Goal: Task Accomplishment & Management: Check status

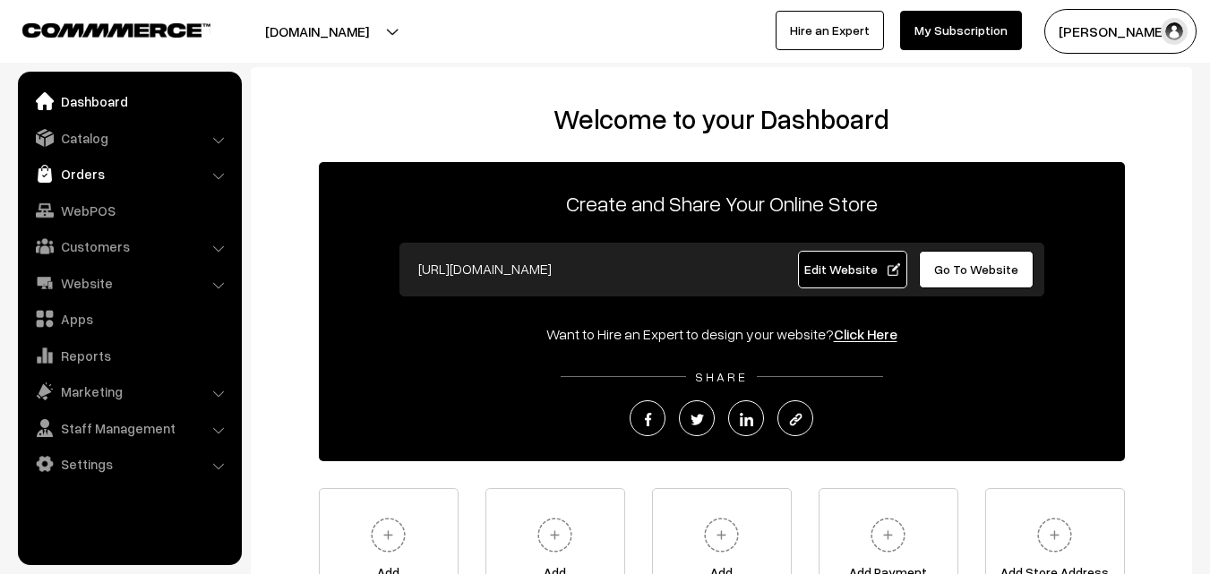
click at [81, 178] on link "Orders" at bounding box center [128, 174] width 213 height 32
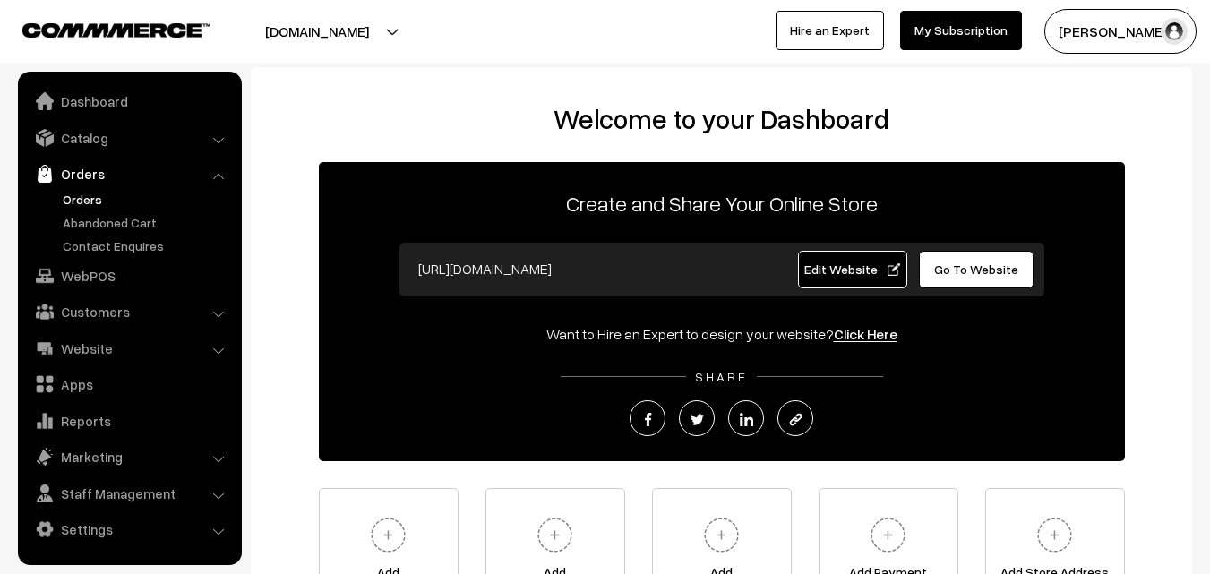
click at [82, 198] on link "Orders" at bounding box center [146, 199] width 177 height 19
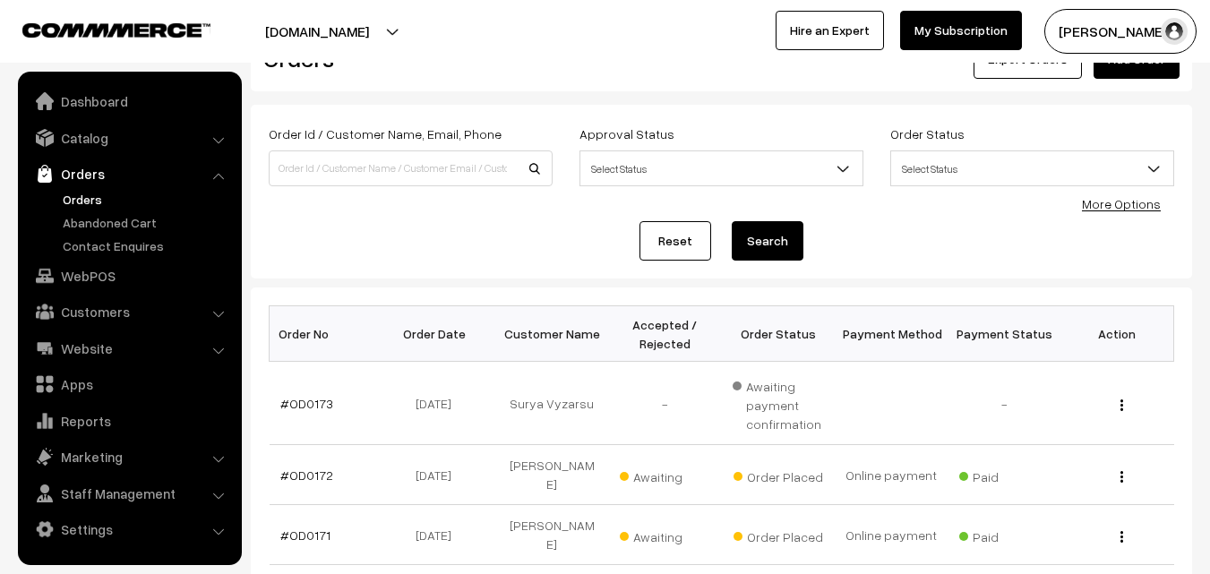
scroll to position [90, 0]
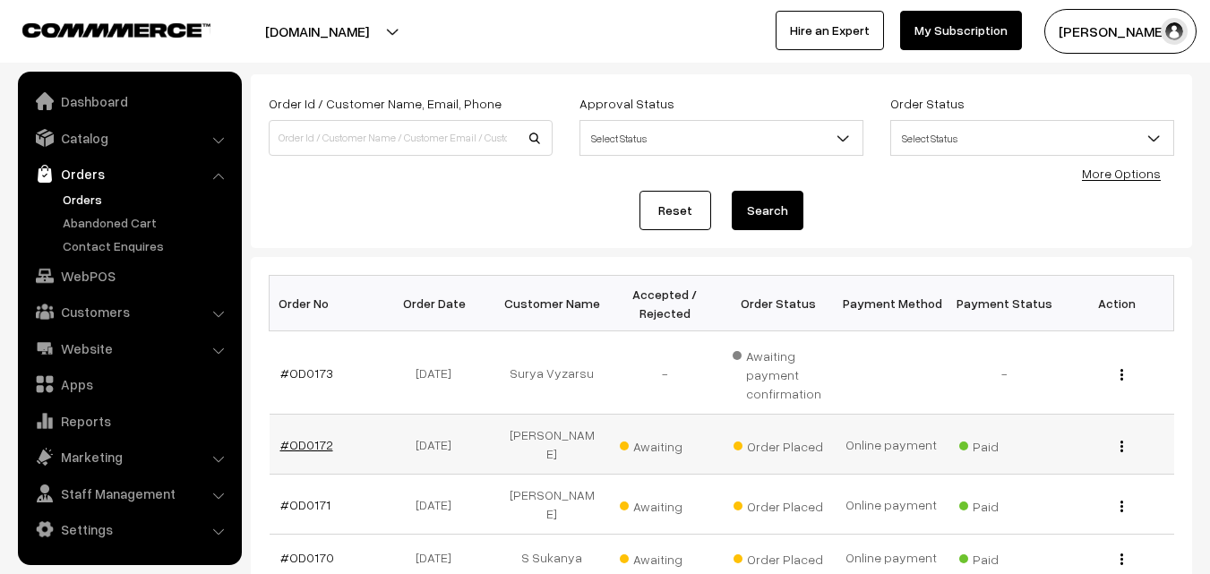
click at [299, 441] on link "#OD0172" at bounding box center [306, 444] width 53 height 15
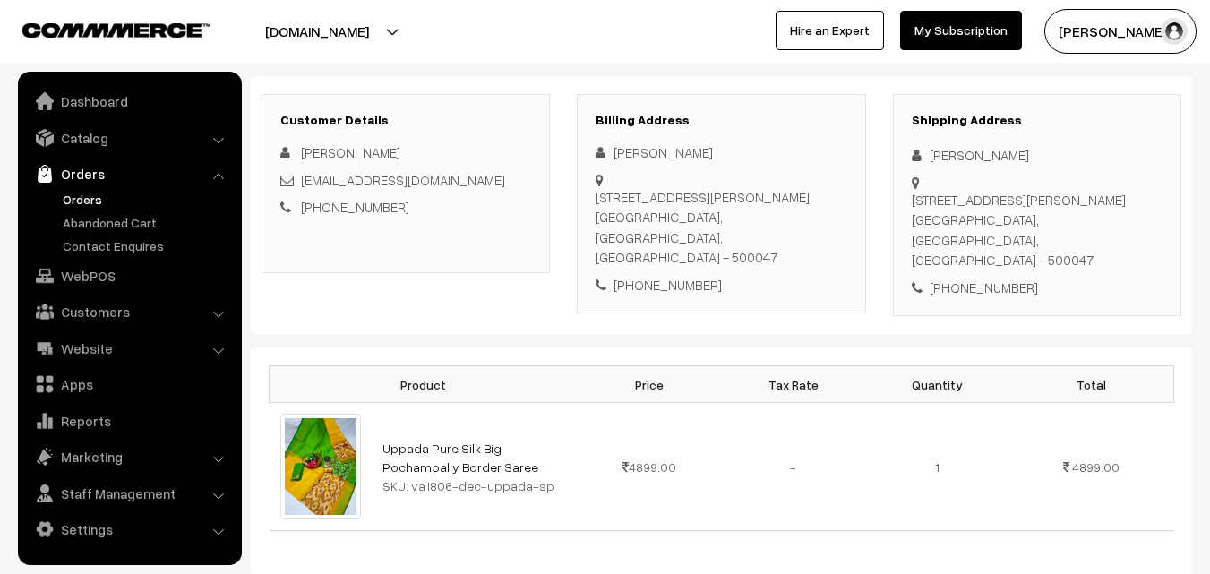
scroll to position [269, 0]
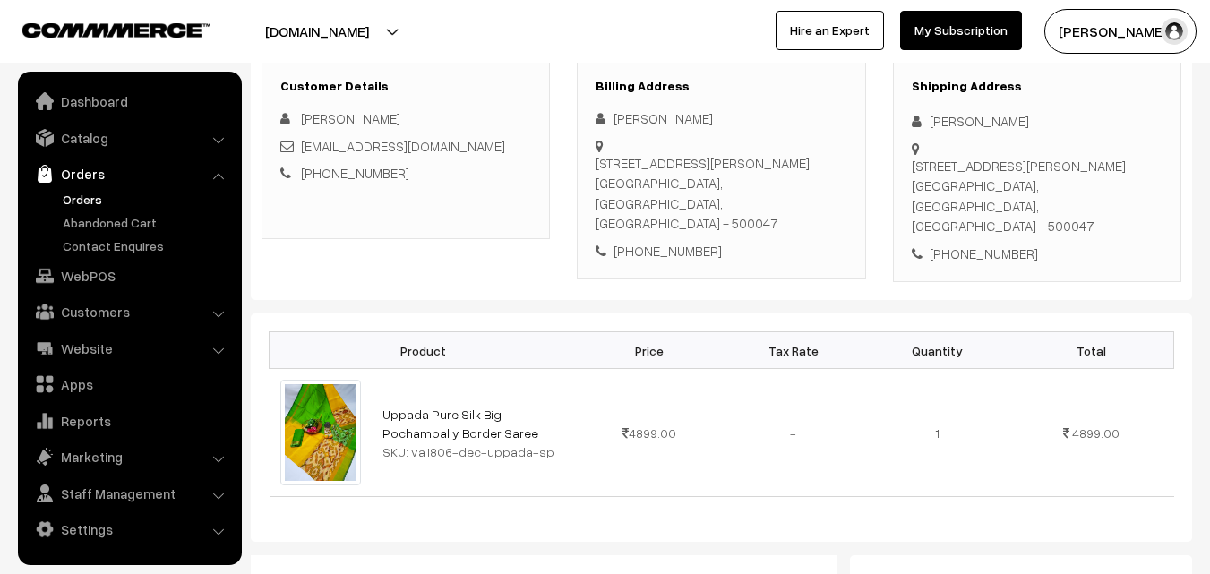
click at [66, 202] on link "Orders" at bounding box center [146, 199] width 177 height 19
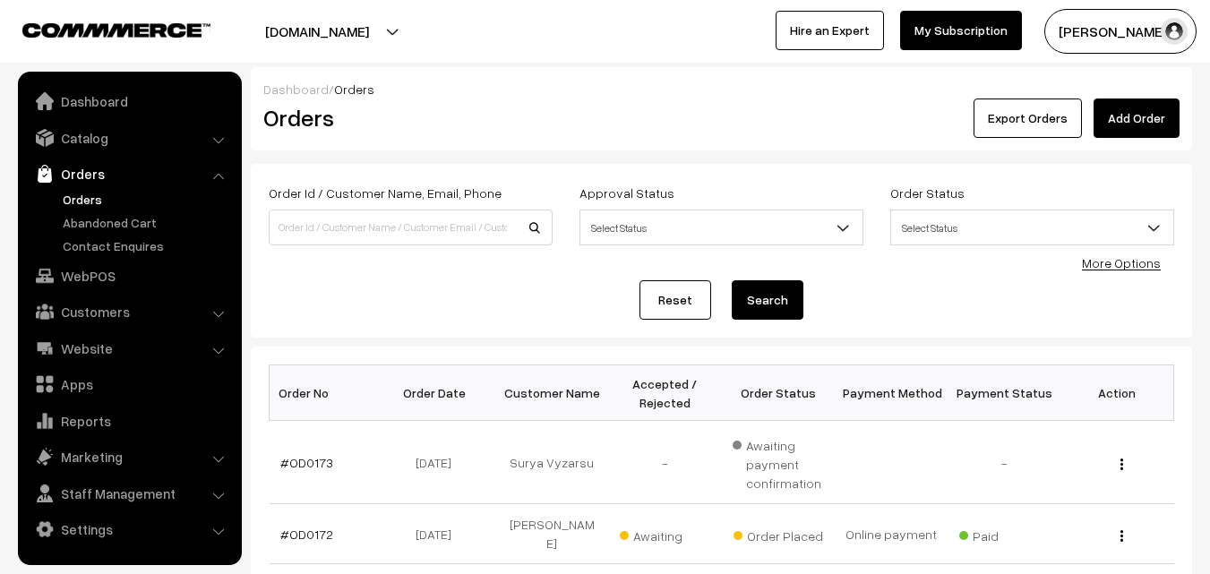
scroll to position [90, 0]
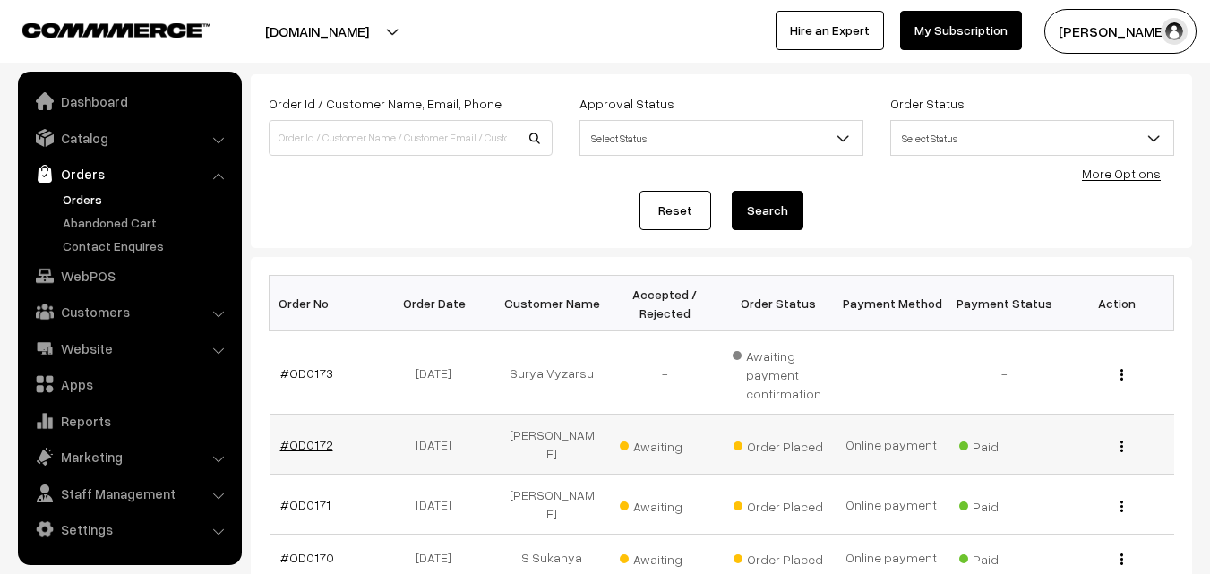
click at [305, 437] on link "#OD0172" at bounding box center [306, 444] width 53 height 15
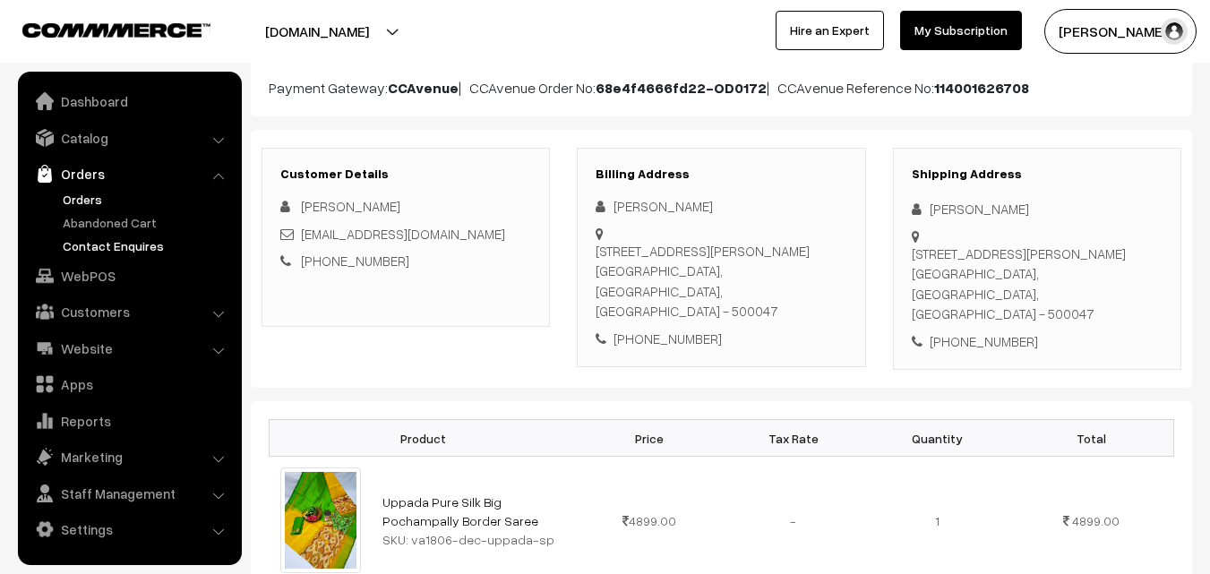
scroll to position [179, 0]
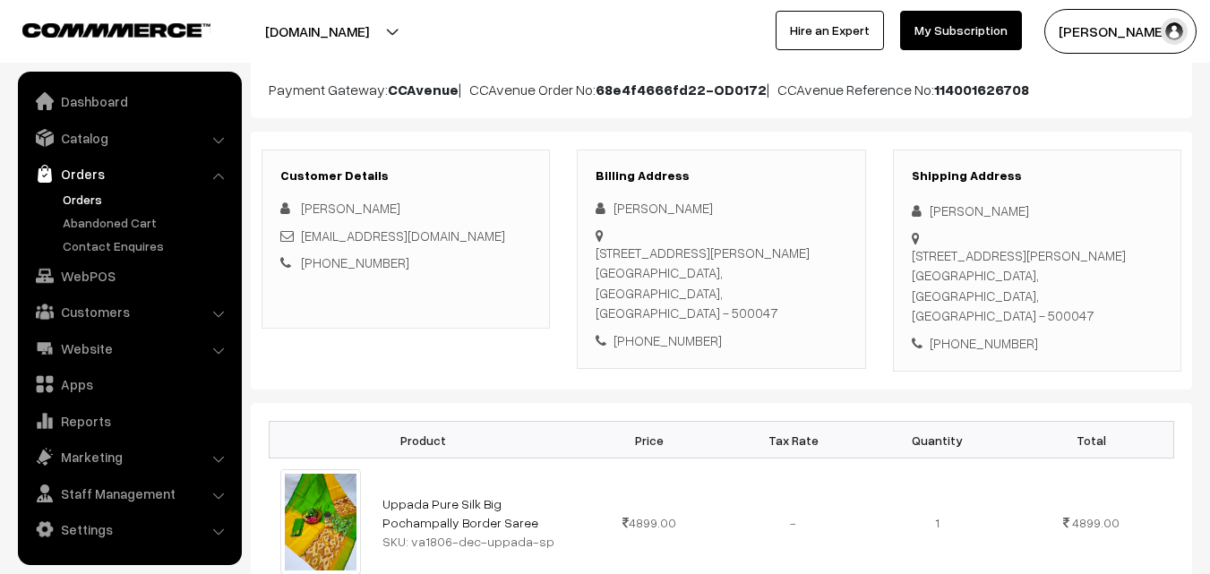
click at [89, 204] on link "Orders" at bounding box center [146, 199] width 177 height 19
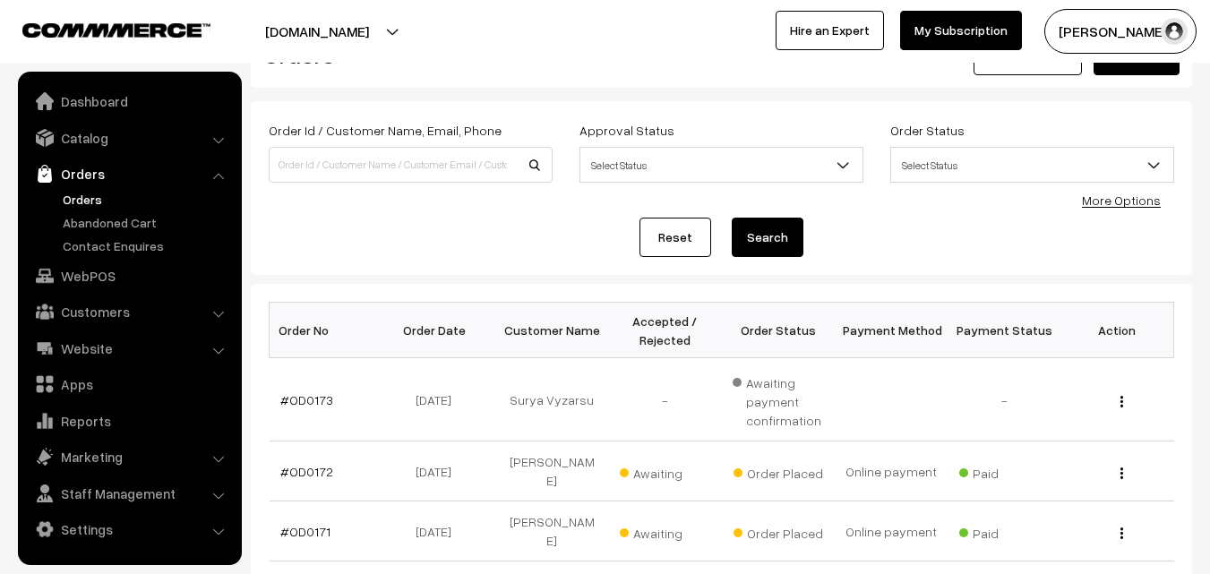
scroll to position [90, 0]
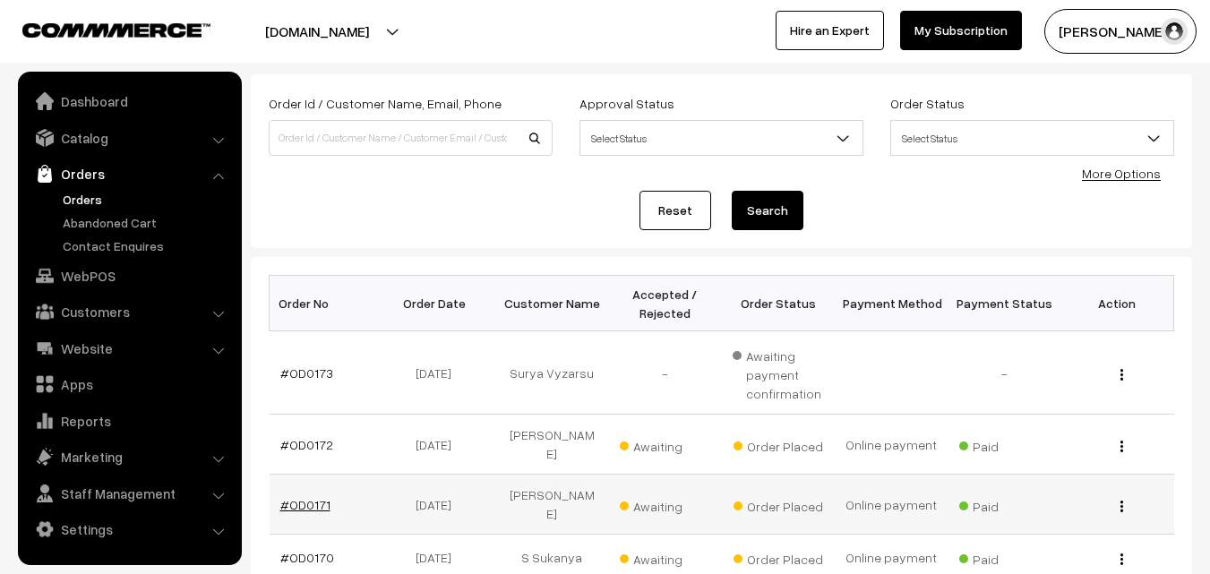
click at [303, 497] on link "#OD0171" at bounding box center [305, 504] width 50 height 15
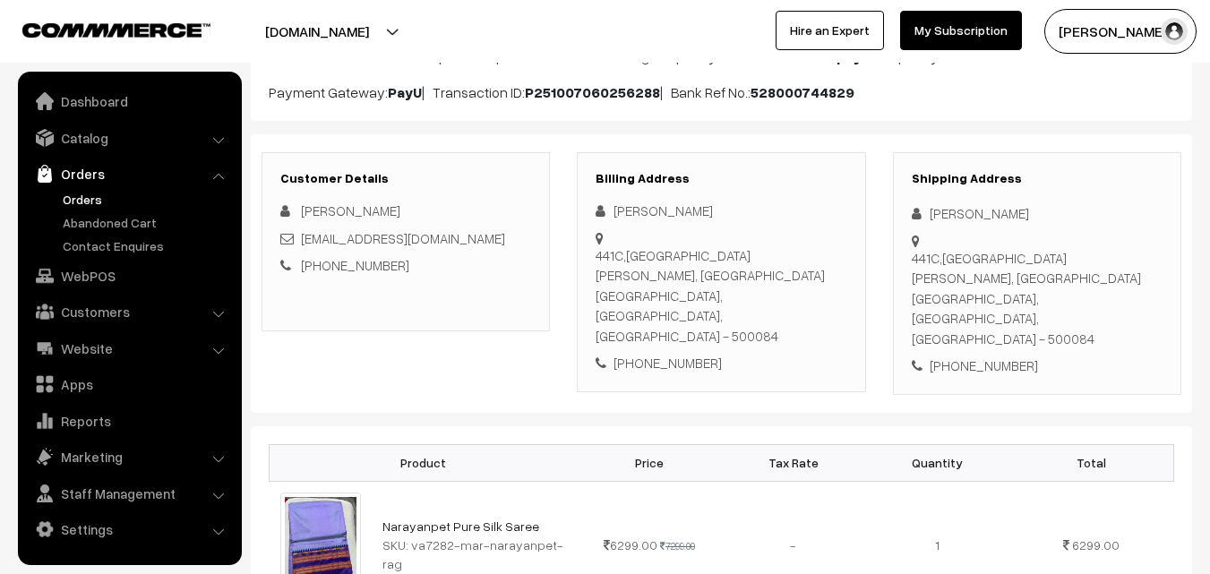
scroll to position [179, 0]
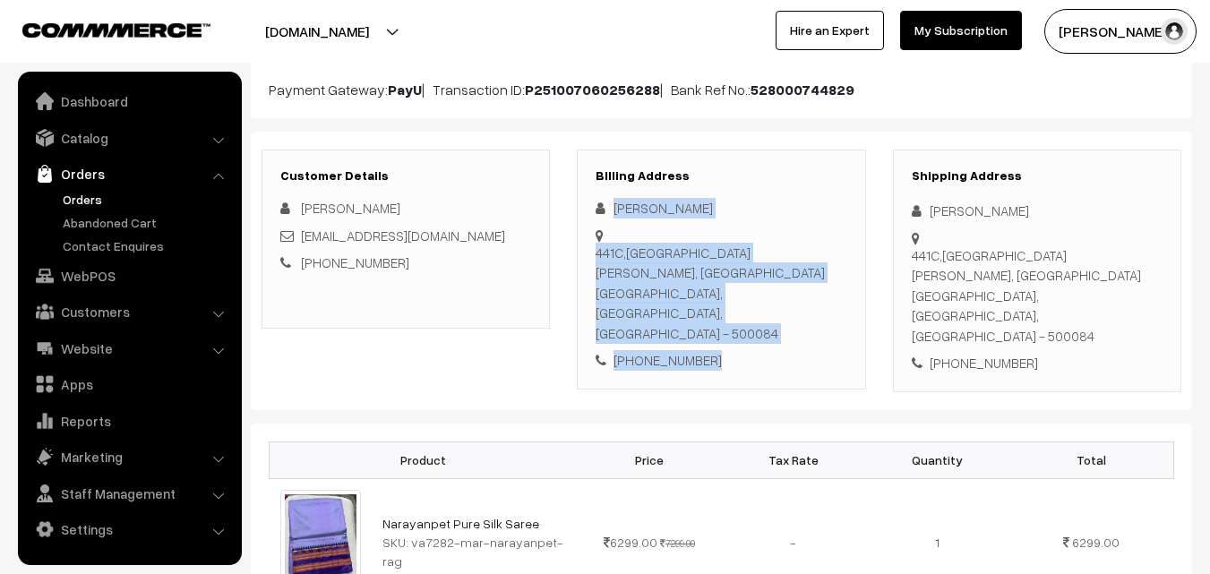
drag, startPoint x: 614, startPoint y: 209, endPoint x: 710, endPoint y: 318, distance: 145.3
click at [710, 318] on div "[PERSON_NAME] [STREET_ADDRESS][PERSON_NAME] [PHONE_NUMBER]" at bounding box center [721, 284] width 251 height 173
copy div "[PERSON_NAME] [STREET_ADDRESS][PERSON_NAME] - 500084 [PHONE_NUMBER]"
click at [114, 224] on link "Abandoned Cart" at bounding box center [146, 222] width 177 height 19
